Goal: Information Seeking & Learning: Check status

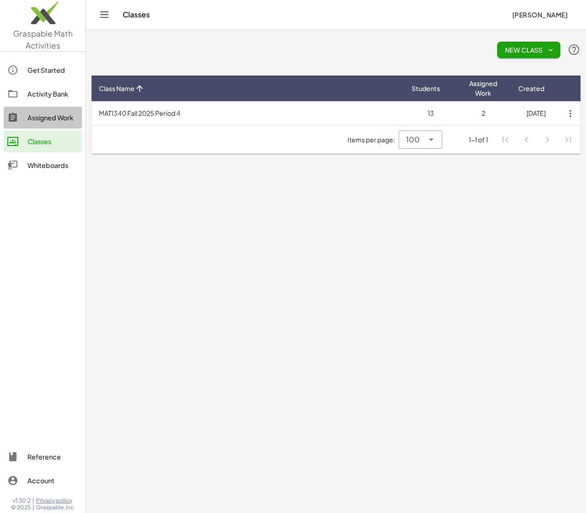
click at [33, 116] on div "Assigned Work" at bounding box center [52, 117] width 51 height 11
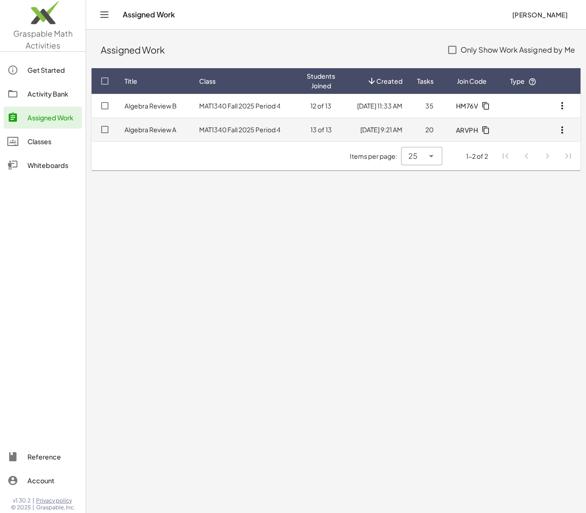
click at [213, 132] on td "MAT1340 Fall 2025 Period 4" at bounding box center [246, 130] width 108 height 24
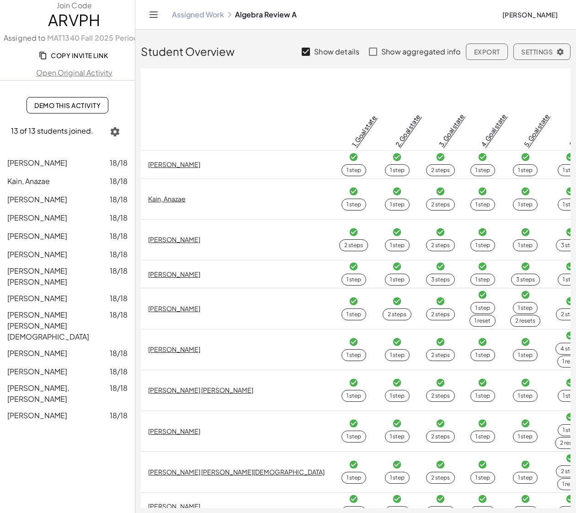
click at [113, 130] on icon "button" at bounding box center [115, 131] width 11 height 11
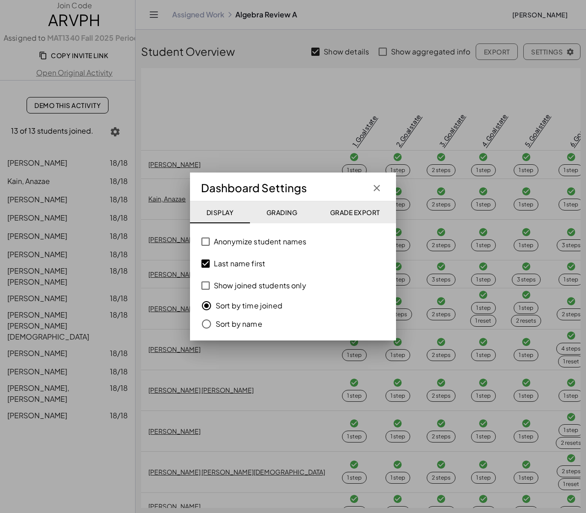
click at [284, 218] on button "Grading" at bounding box center [282, 212] width 64 height 22
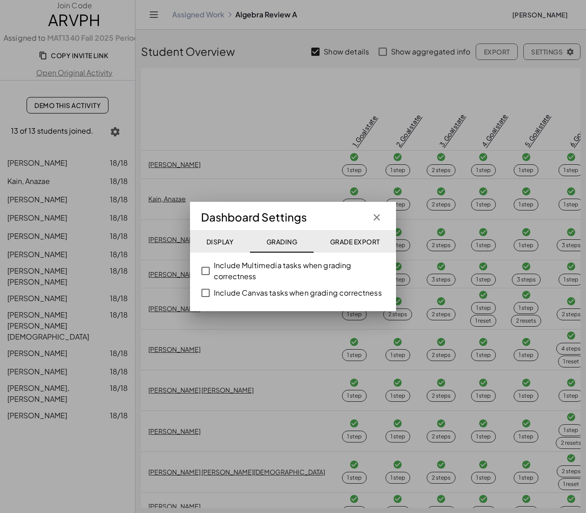
click at [341, 241] on span "Grade Export" at bounding box center [354, 241] width 50 height 8
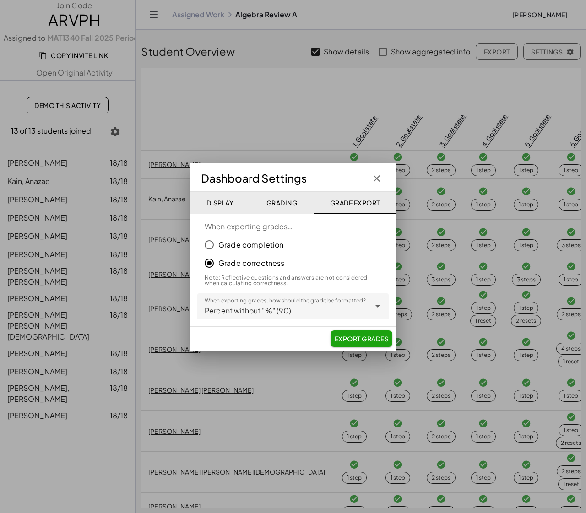
click at [376, 178] on icon "button" at bounding box center [376, 178] width 11 height 11
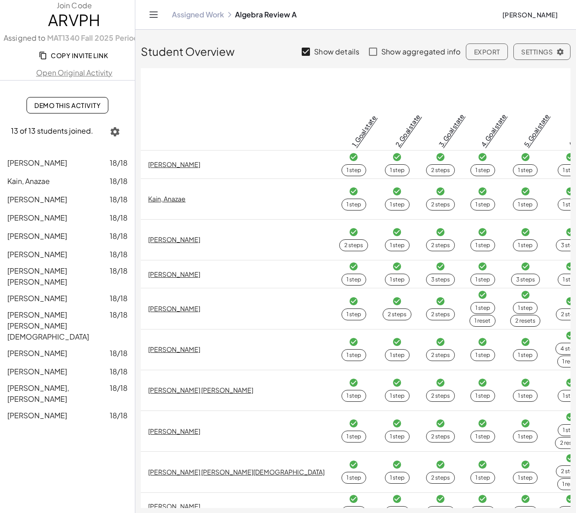
click at [557, 49] on icon "button" at bounding box center [561, 52] width 8 height 8
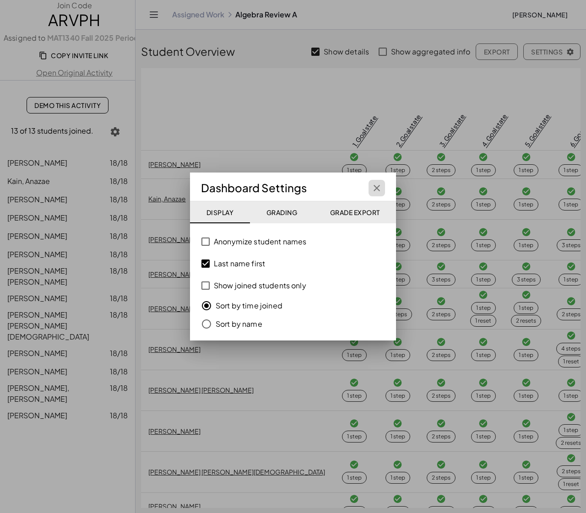
click at [377, 186] on icon "button" at bounding box center [376, 188] width 11 height 11
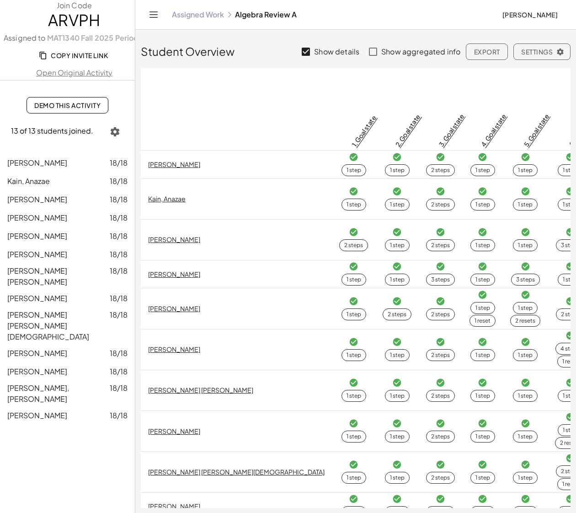
click at [191, 11] on link "Assigned Work" at bounding box center [198, 14] width 52 height 9
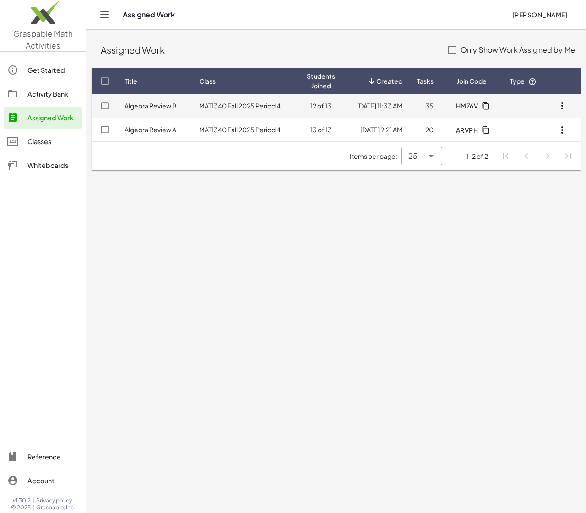
click at [149, 102] on link "Algebra Review B" at bounding box center [150, 106] width 52 height 8
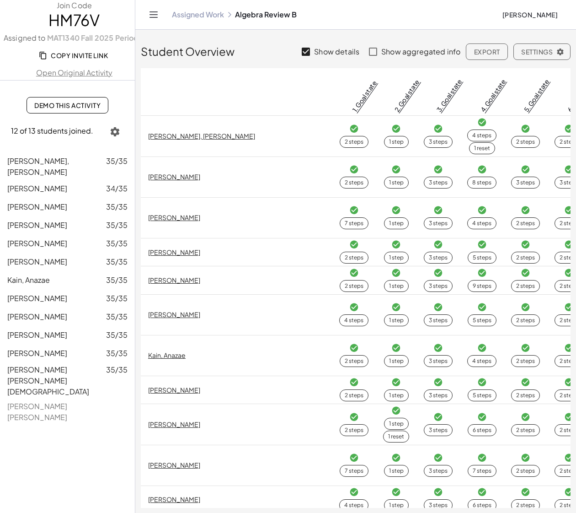
click at [63, 401] on span "[PERSON_NAME] [PERSON_NAME]" at bounding box center [37, 411] width 60 height 21
